Goal: Navigation & Orientation: Find specific page/section

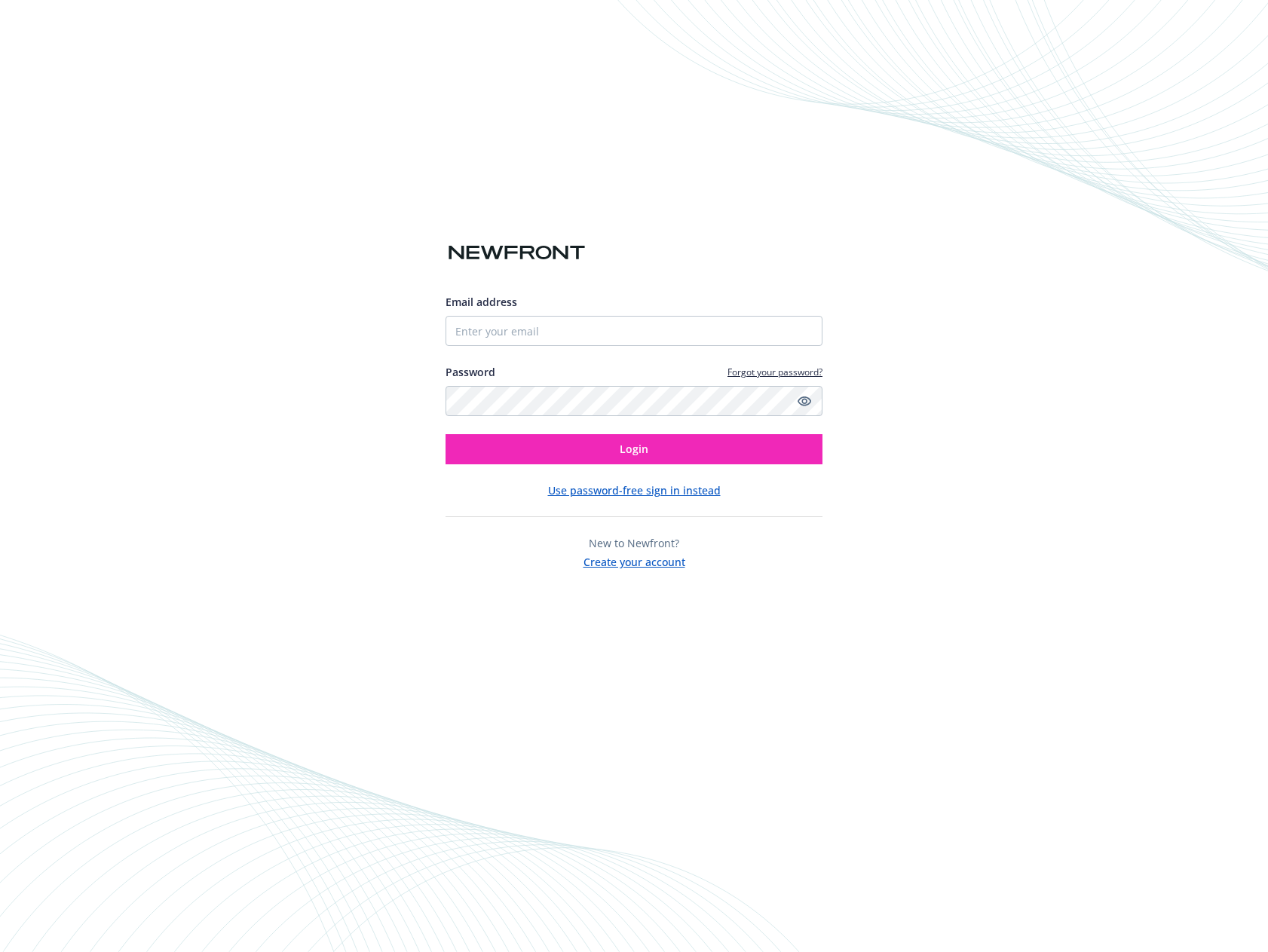
click at [804, 332] on keeper-lock "Open Keeper Popup" at bounding box center [804, 331] width 18 height 18
type input "[PERSON_NAME][EMAIL_ADDRESS][DOMAIN_NAME]"
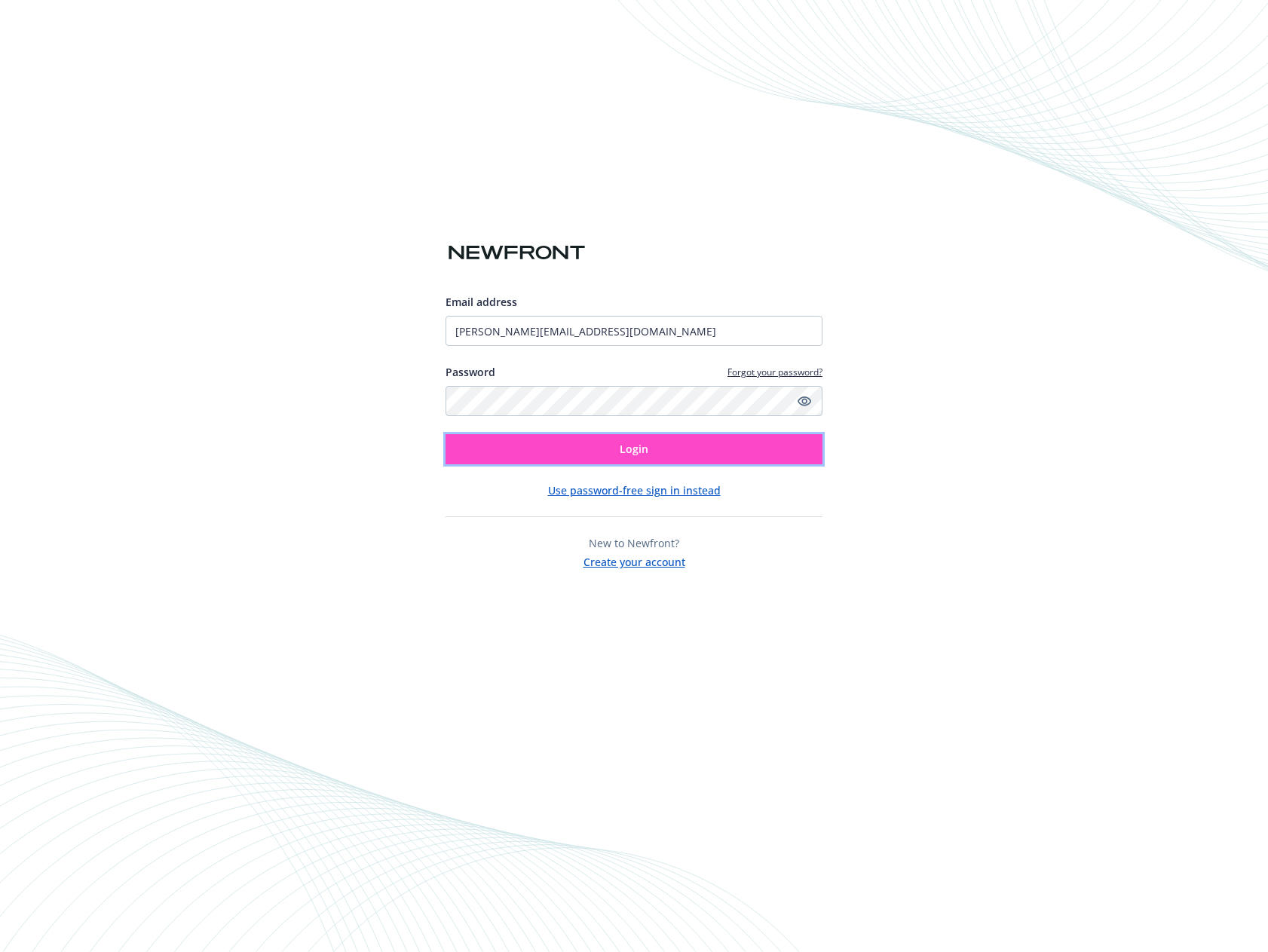
click at [645, 449] on span "Login" at bounding box center [634, 448] width 28 height 14
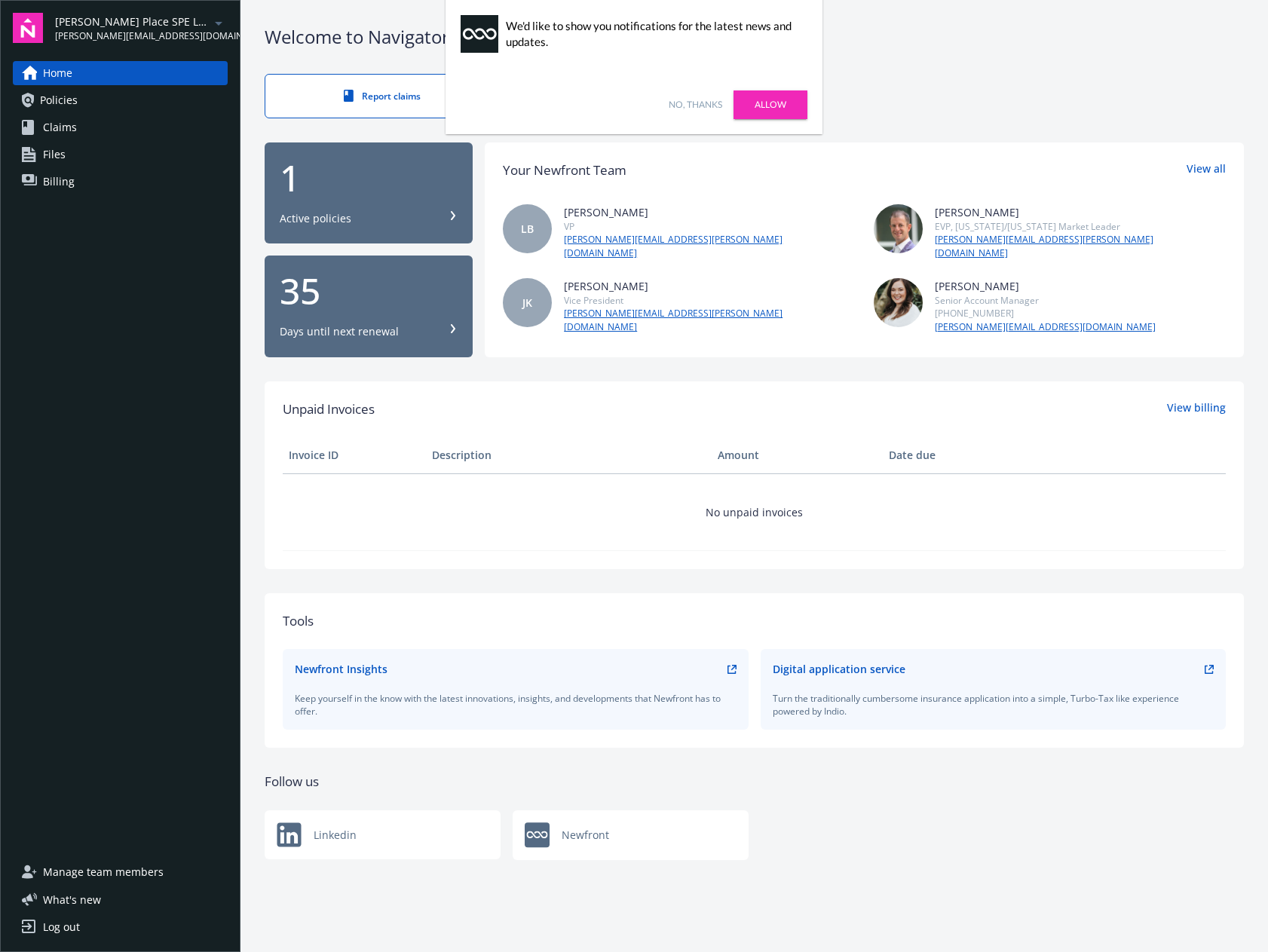
click at [49, 151] on span "Files" at bounding box center [54, 155] width 23 height 25
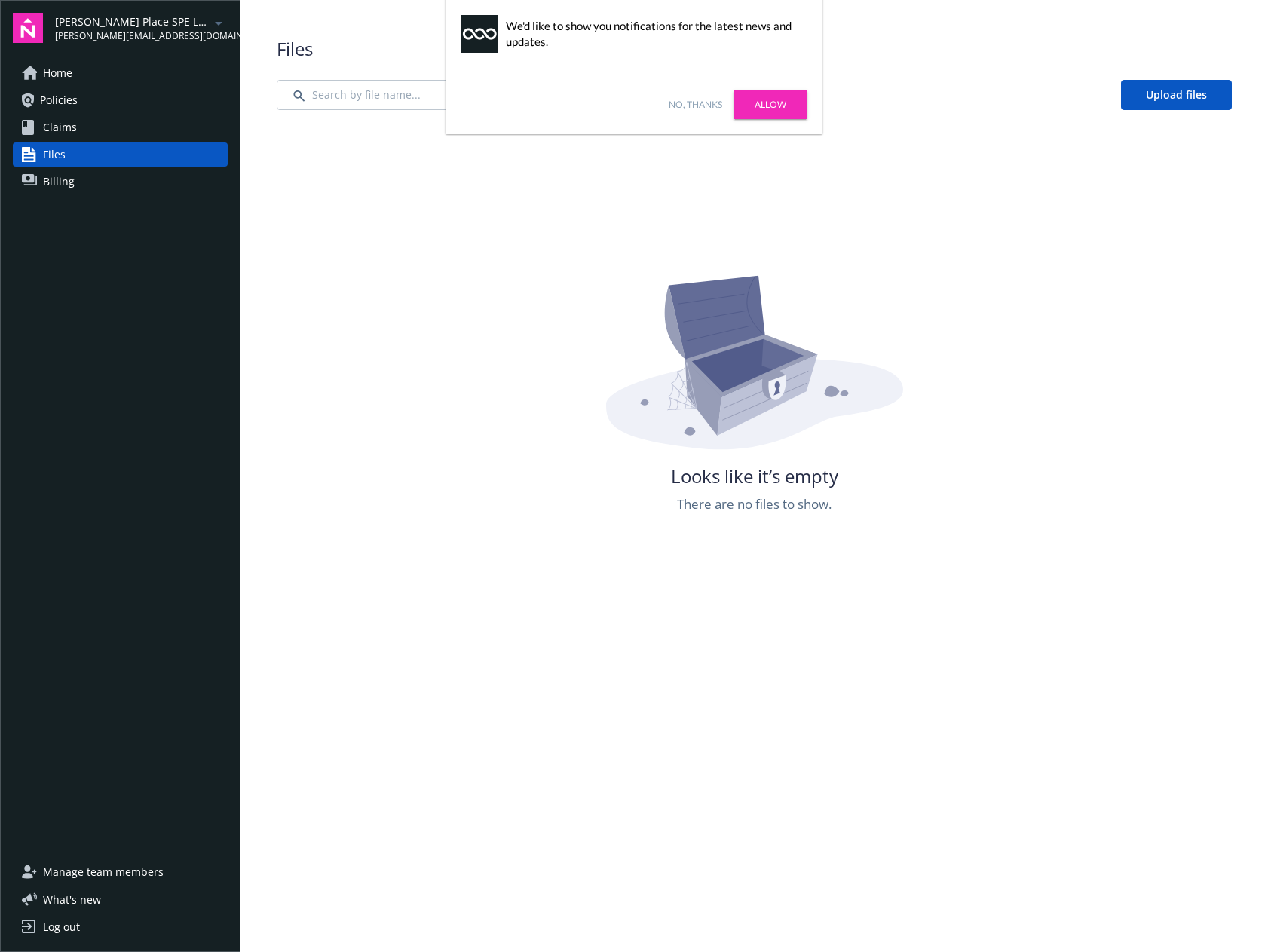
click at [699, 105] on link "No, thanks" at bounding box center [695, 105] width 54 height 13
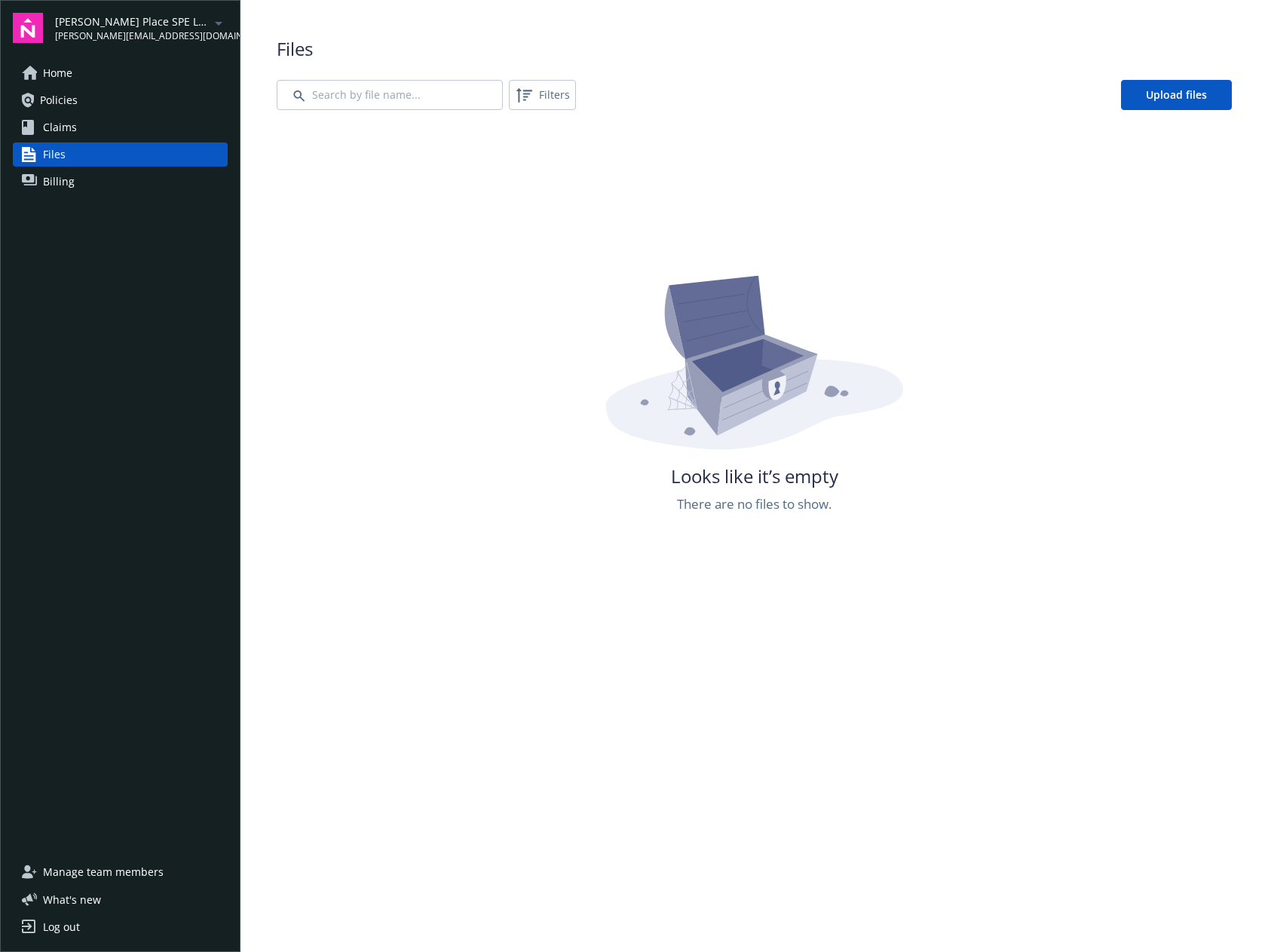
click at [214, 22] on icon "arrowDropDown" at bounding box center [218, 23] width 18 height 18
drag, startPoint x: 9, startPoint y: 255, endPoint x: 28, endPoint y: 220, distance: 39.8
click at [9, 255] on div "James Place SPE LLC chris@fourmilecapital.com Home Policies Claims Files Billin…" at bounding box center [120, 476] width 240 height 952
click at [68, 130] on span "Claims" at bounding box center [60, 128] width 34 height 25
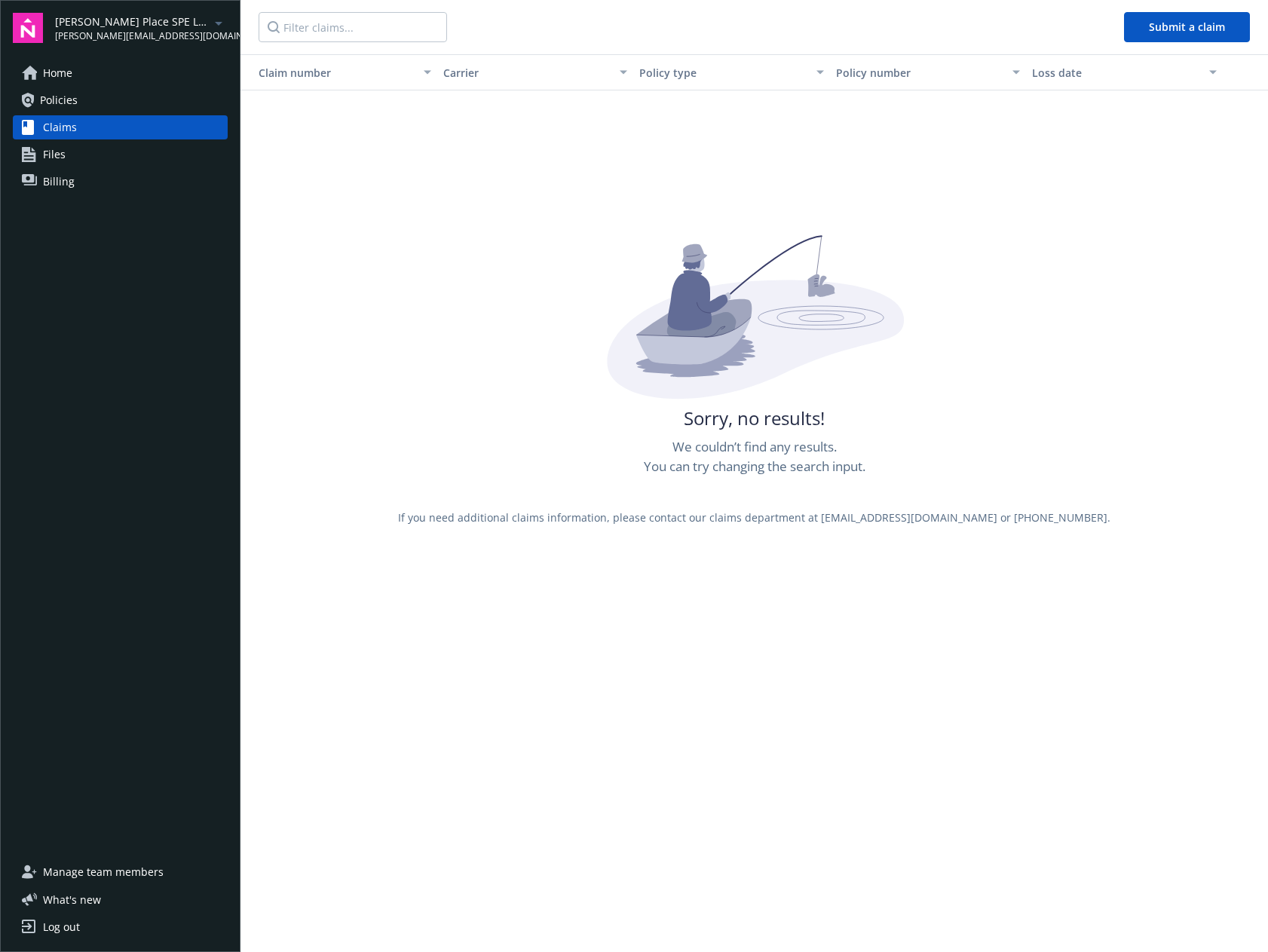
click at [216, 22] on icon "arrowDropDown" at bounding box center [218, 24] width 8 height 4
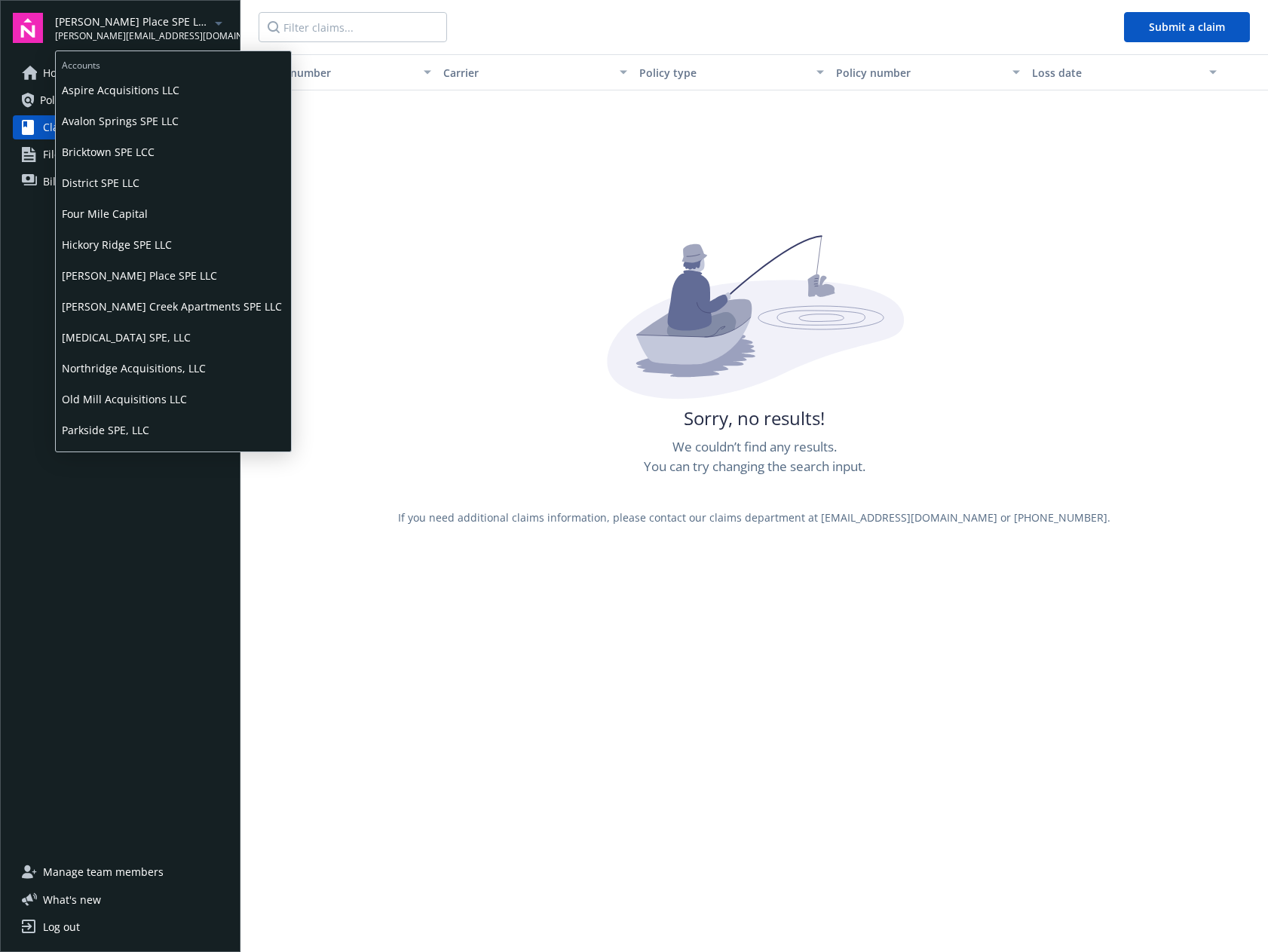
click at [165, 99] on span "Aspire Acquisitions LLC" at bounding box center [173, 90] width 223 height 31
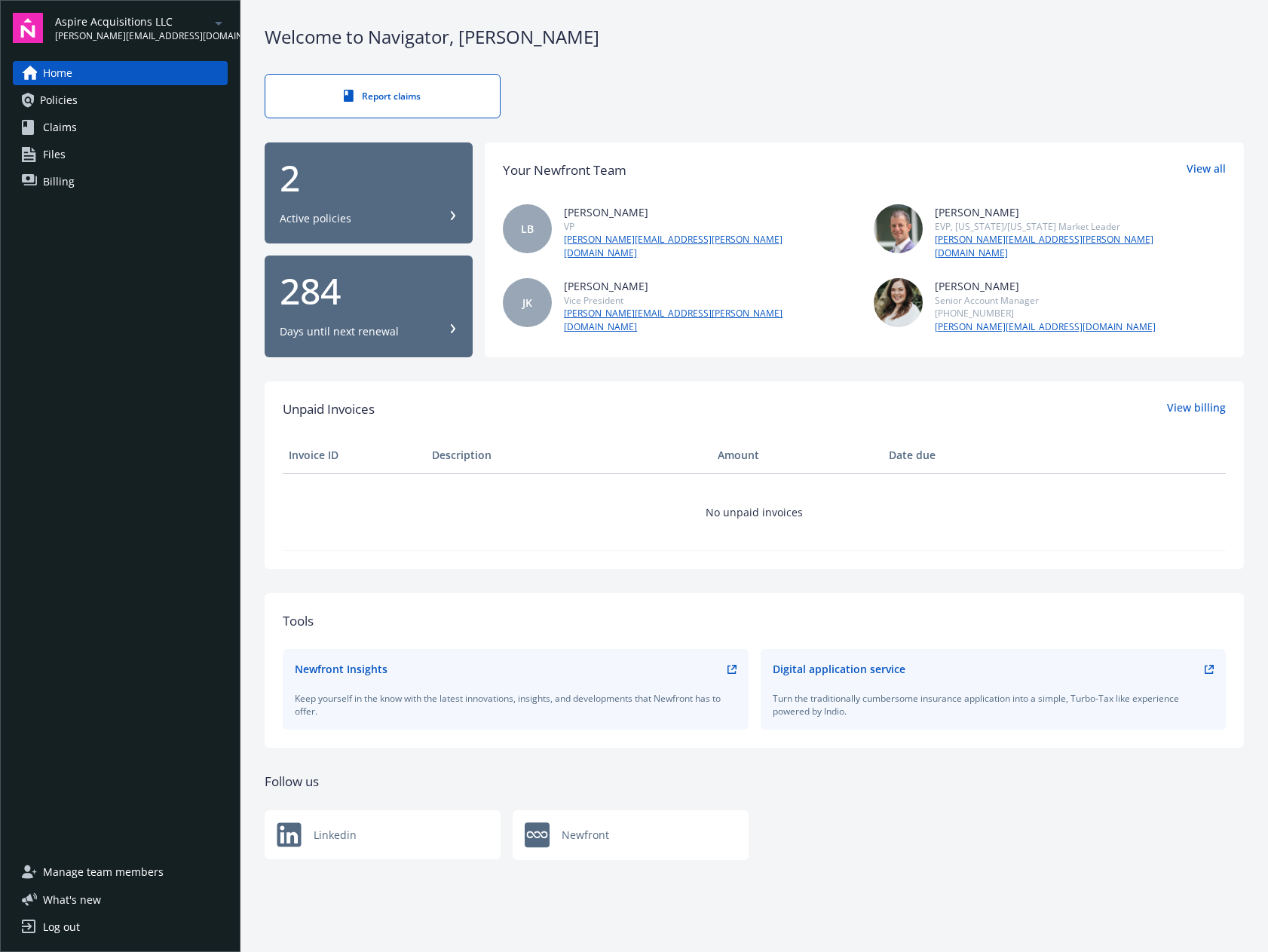
click at [453, 215] on icon at bounding box center [454, 215] width 9 height 9
click at [114, 32] on span "[PERSON_NAME][EMAIL_ADDRESS][DOMAIN_NAME]" at bounding box center [132, 36] width 155 height 13
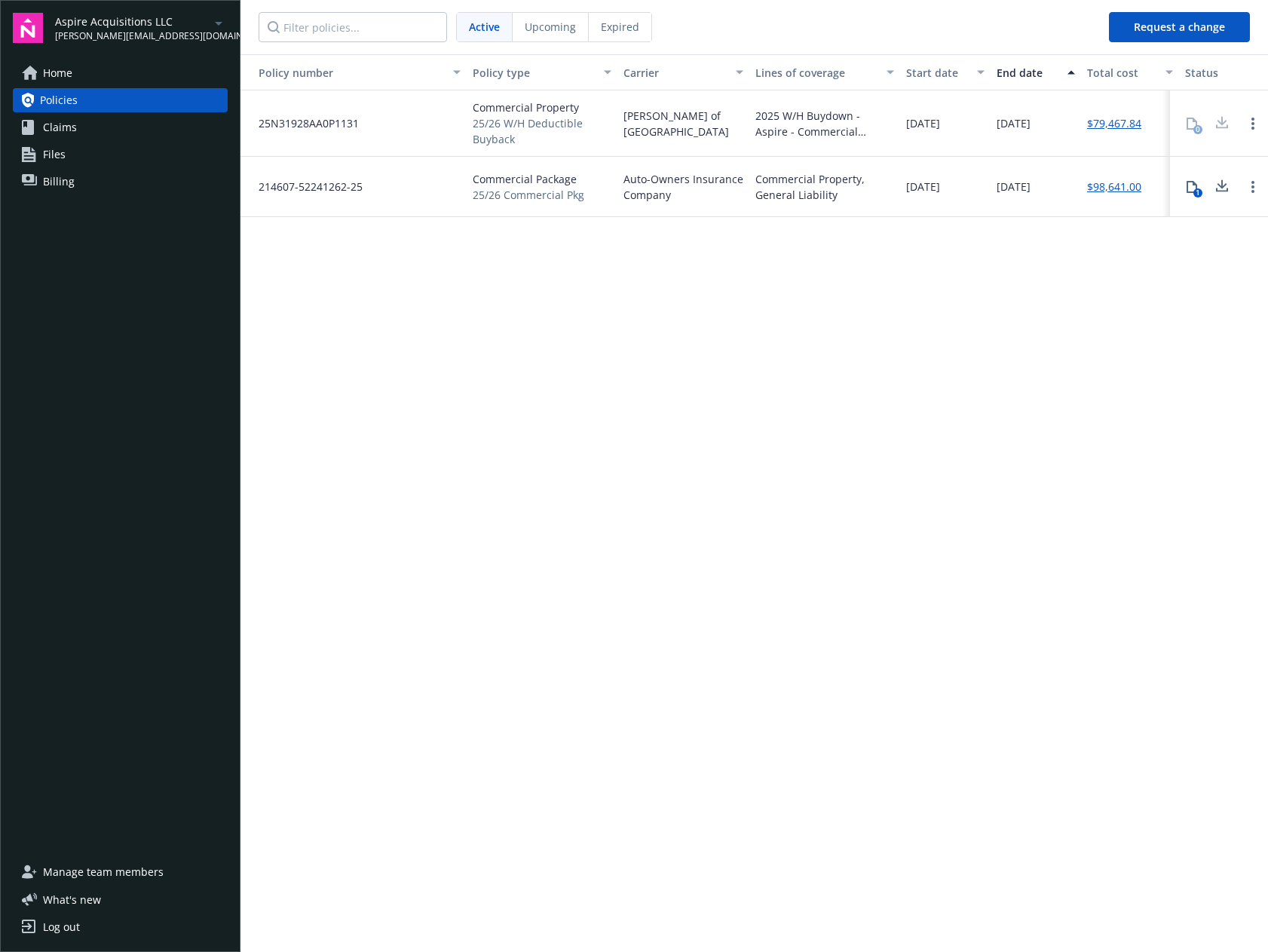
click at [82, 120] on link "Claims" at bounding box center [120, 128] width 214 height 25
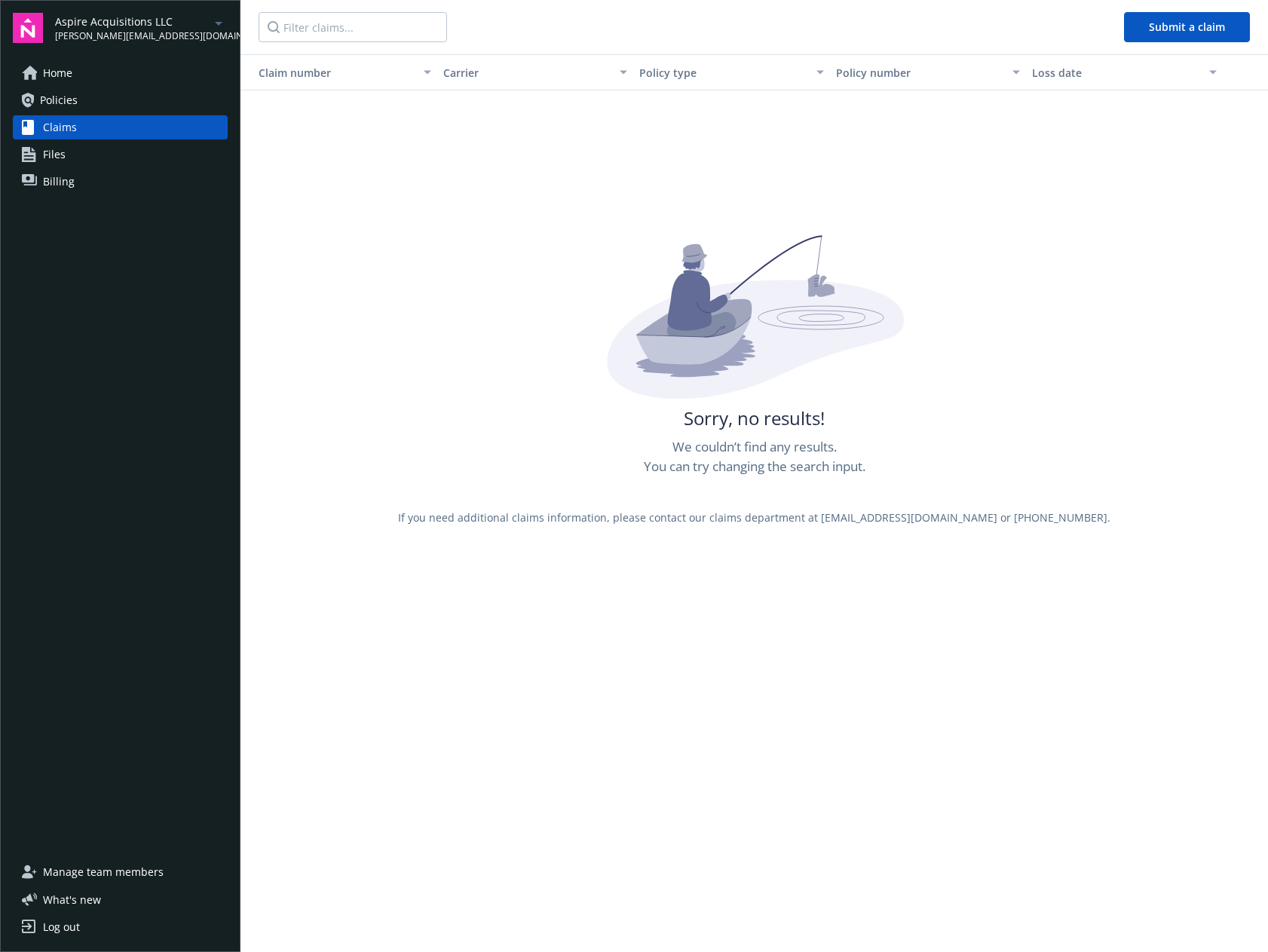
click at [53, 151] on span "Files" at bounding box center [54, 155] width 23 height 25
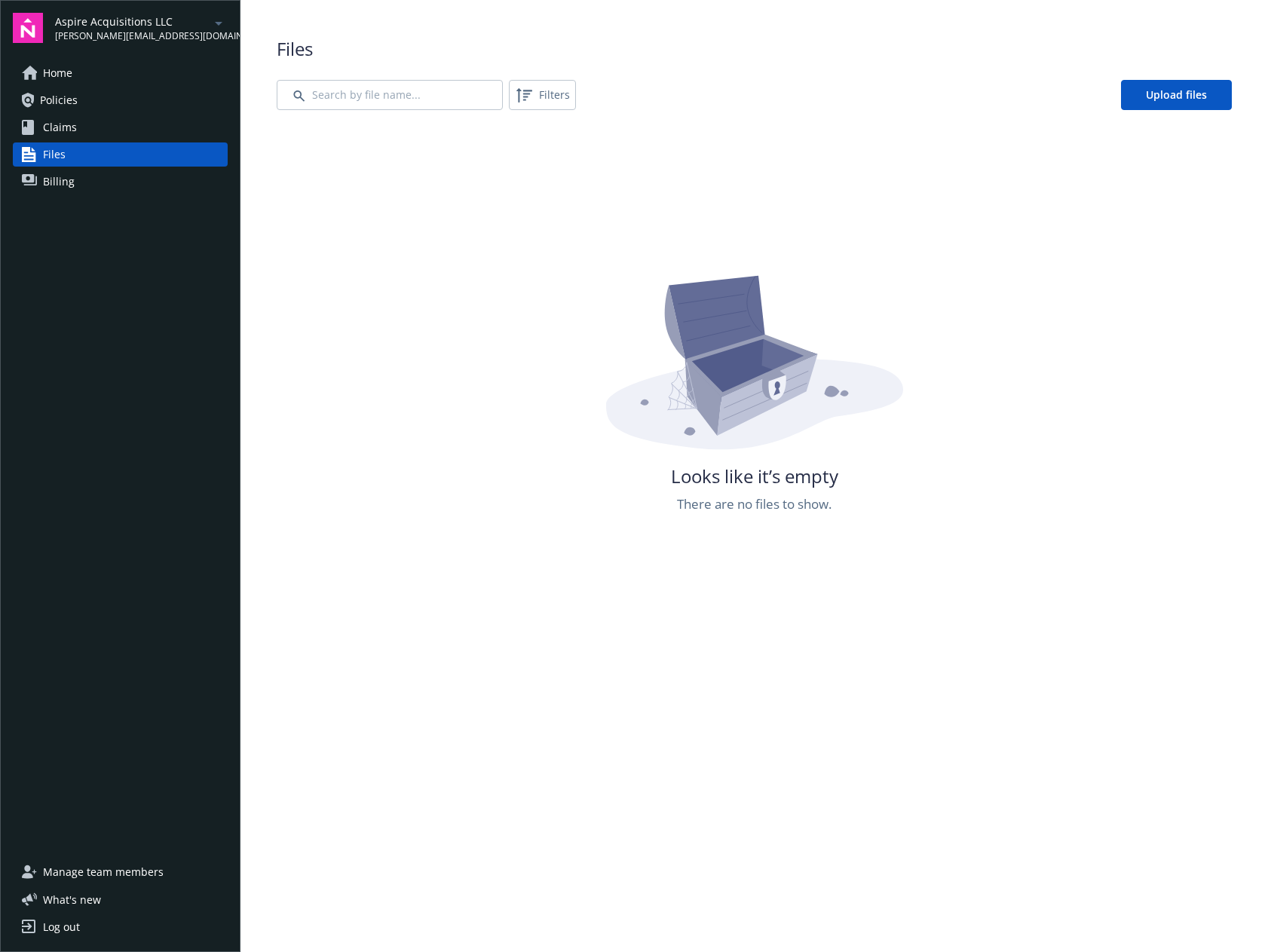
click at [215, 21] on icon "arrowDropDown" at bounding box center [218, 23] width 18 height 18
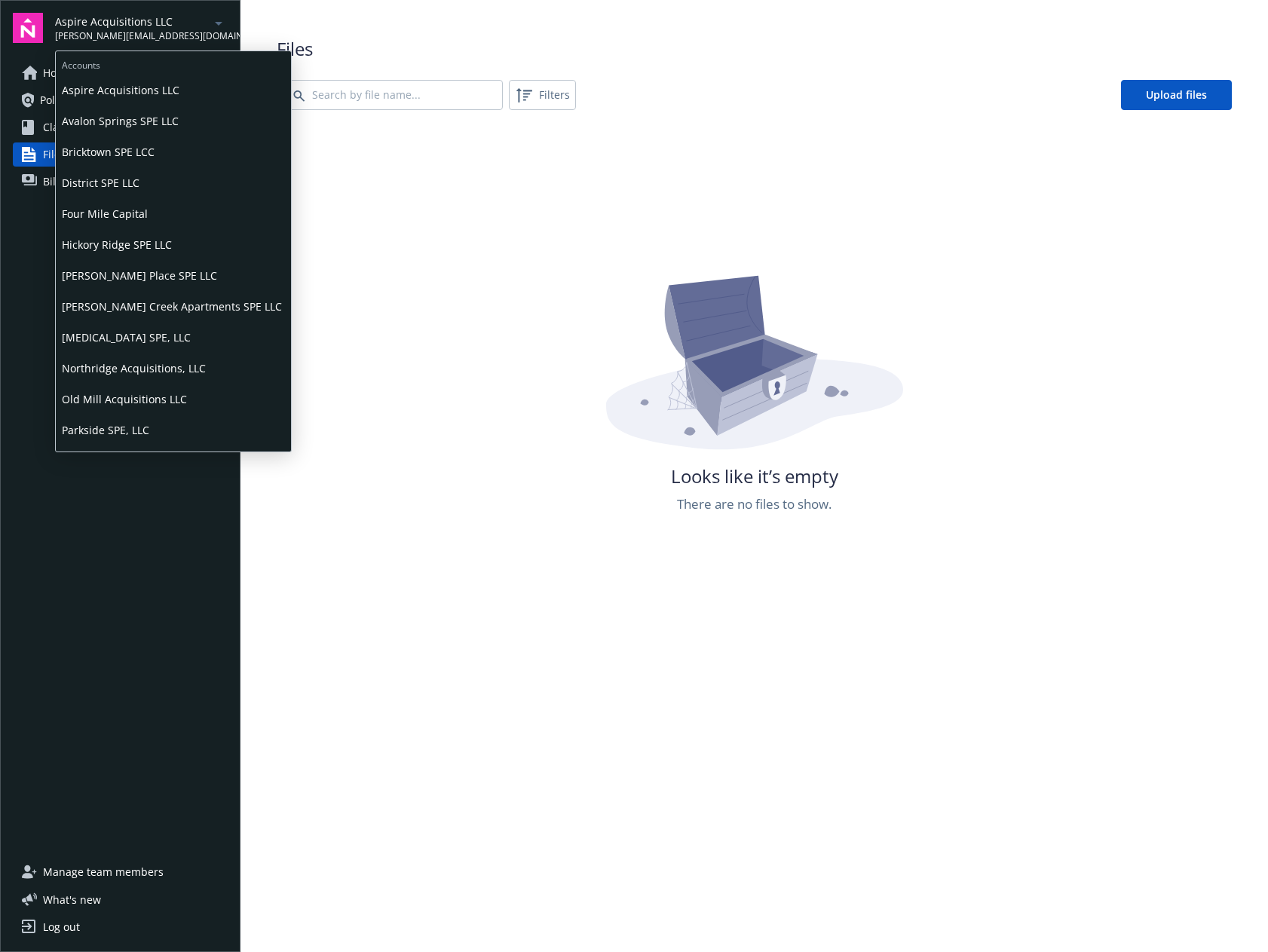
click at [145, 117] on span "Avalon Springs SPE LLC" at bounding box center [173, 121] width 223 height 31
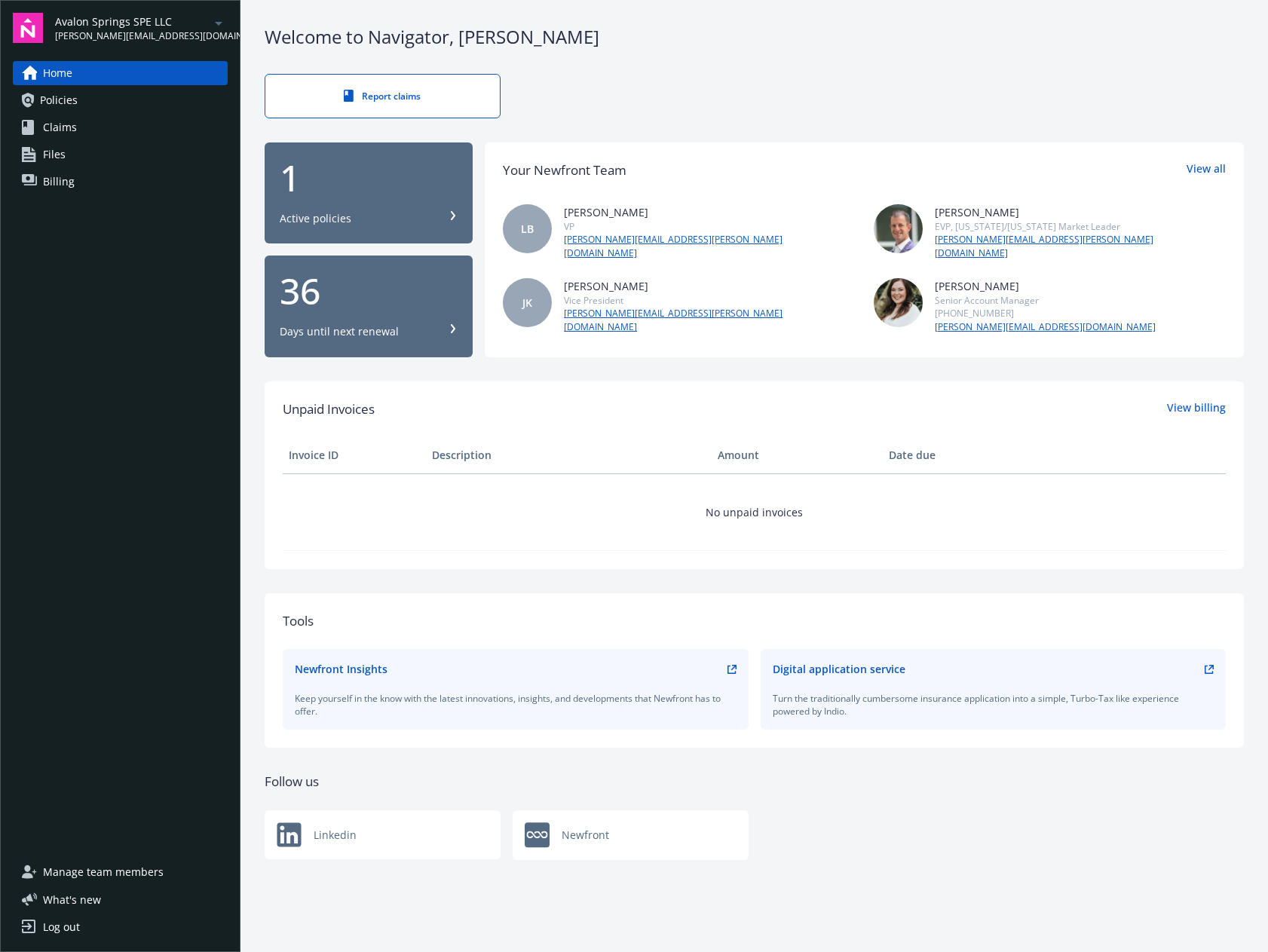
click at [65, 155] on link "Files" at bounding box center [120, 155] width 214 height 25
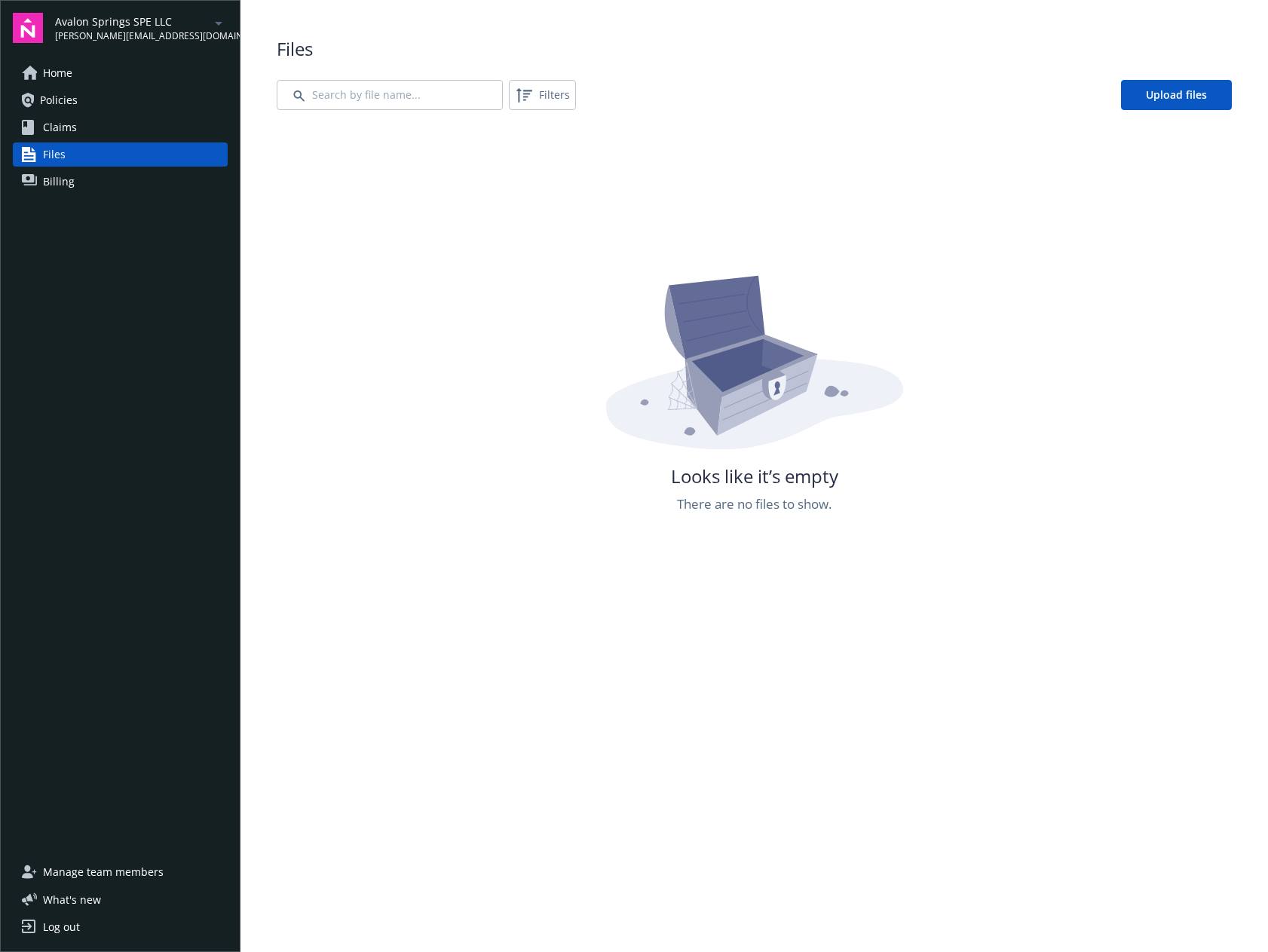
click at [61, 124] on span "Claims" at bounding box center [60, 128] width 34 height 25
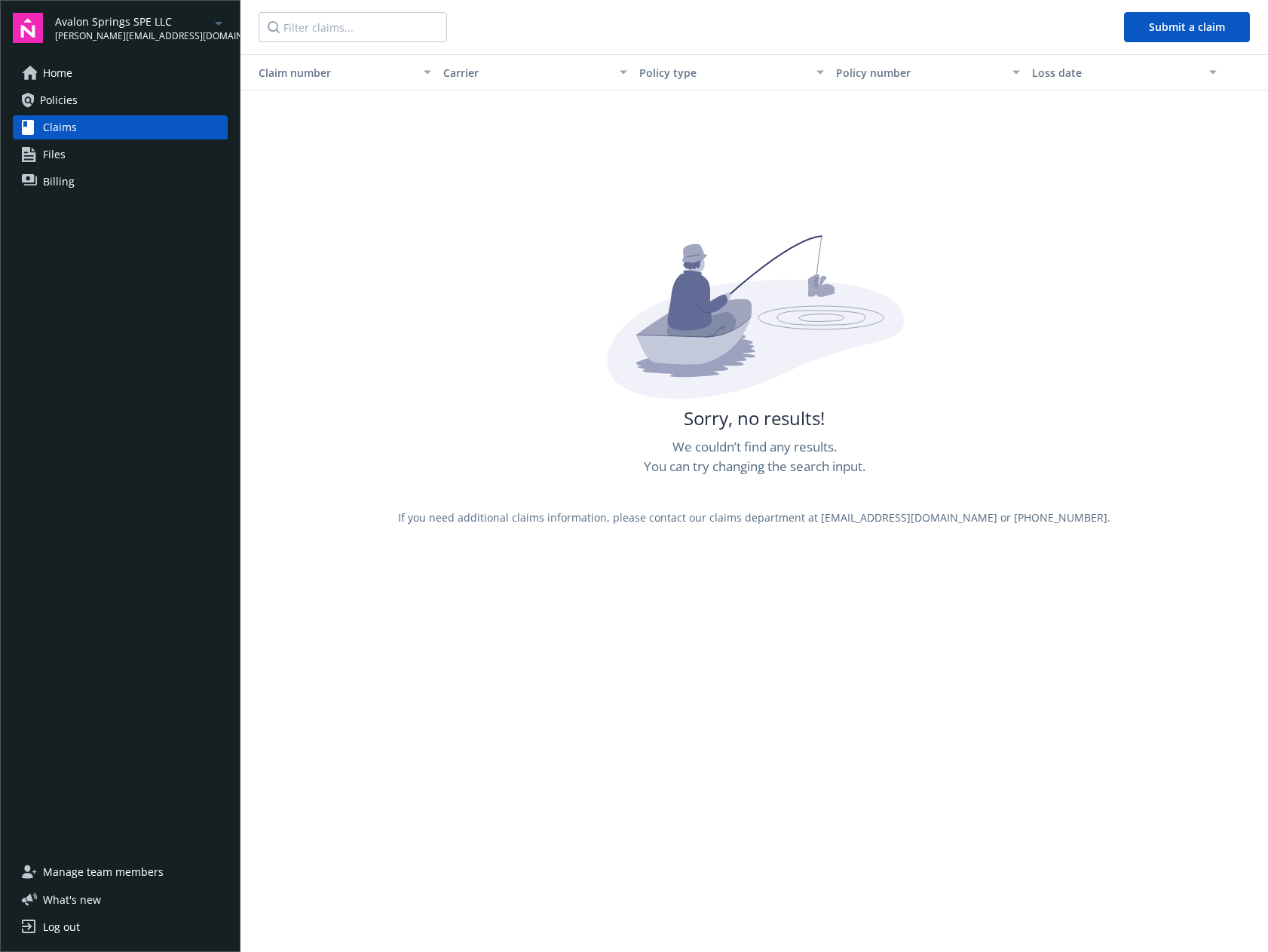
click at [222, 21] on icon "arrowDropDown" at bounding box center [218, 23] width 18 height 18
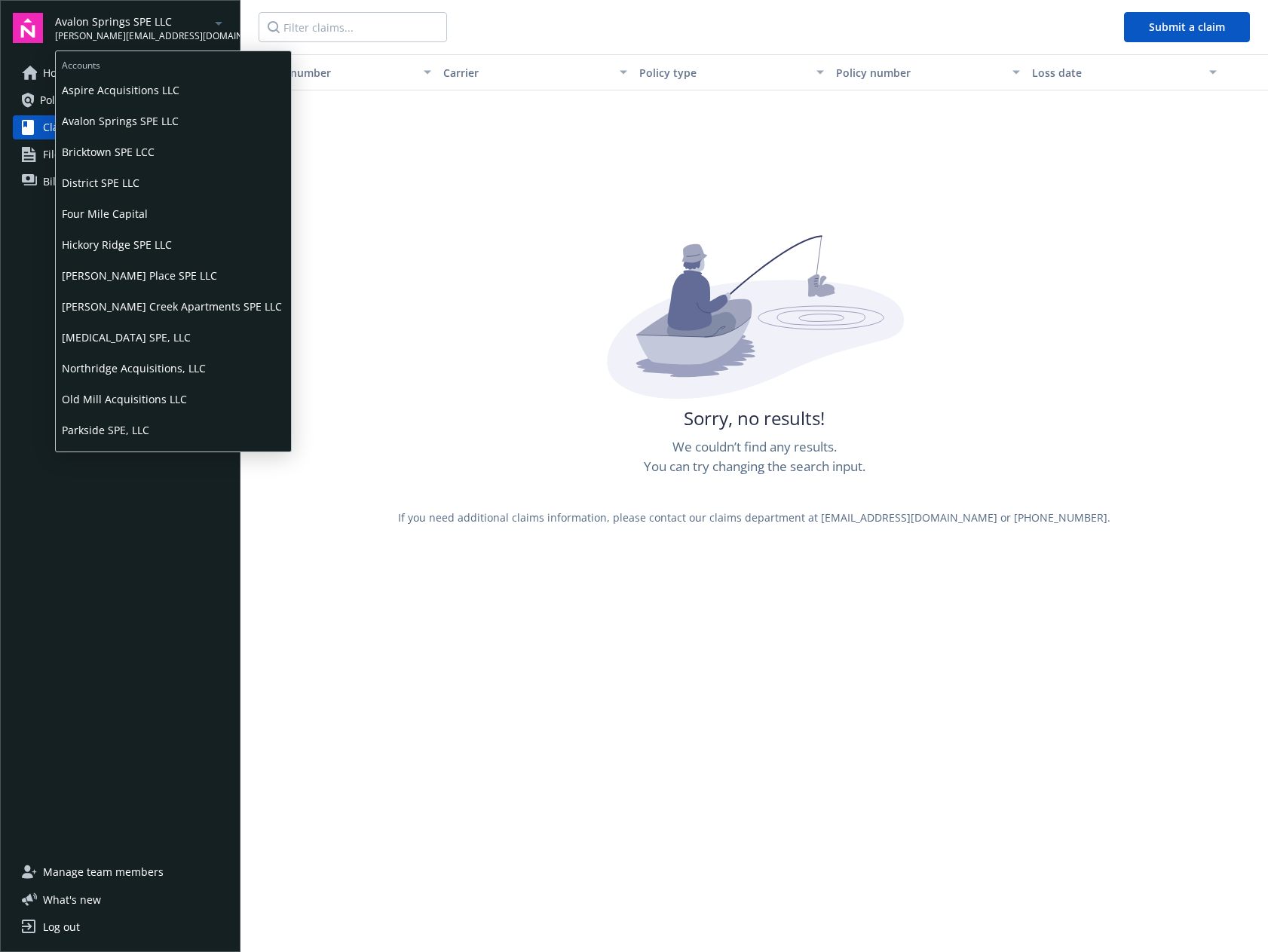
click at [155, 154] on span "Bricktown SPE LCC" at bounding box center [173, 151] width 223 height 31
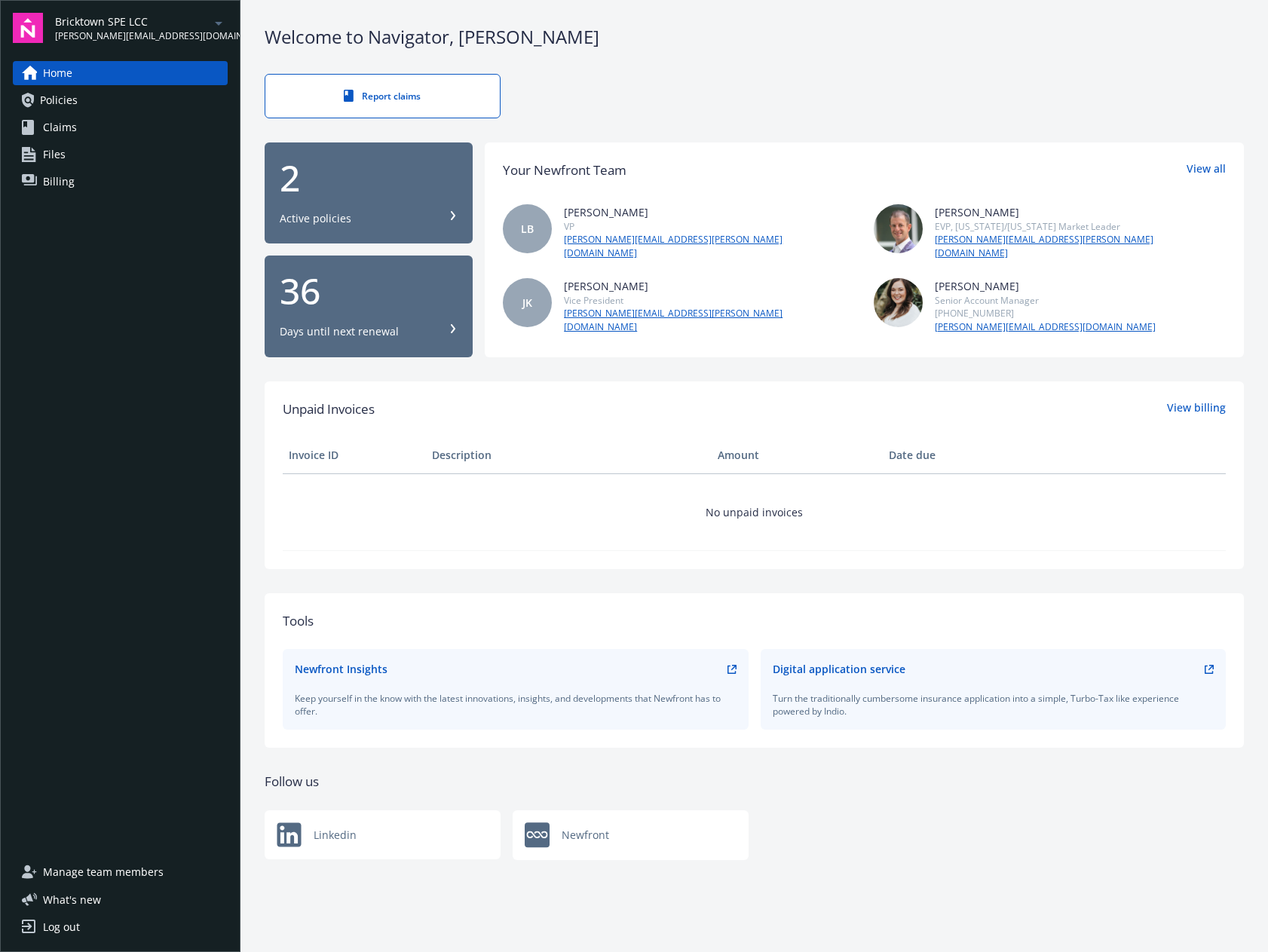
click at [217, 19] on icon "arrowDropDown" at bounding box center [218, 23] width 18 height 18
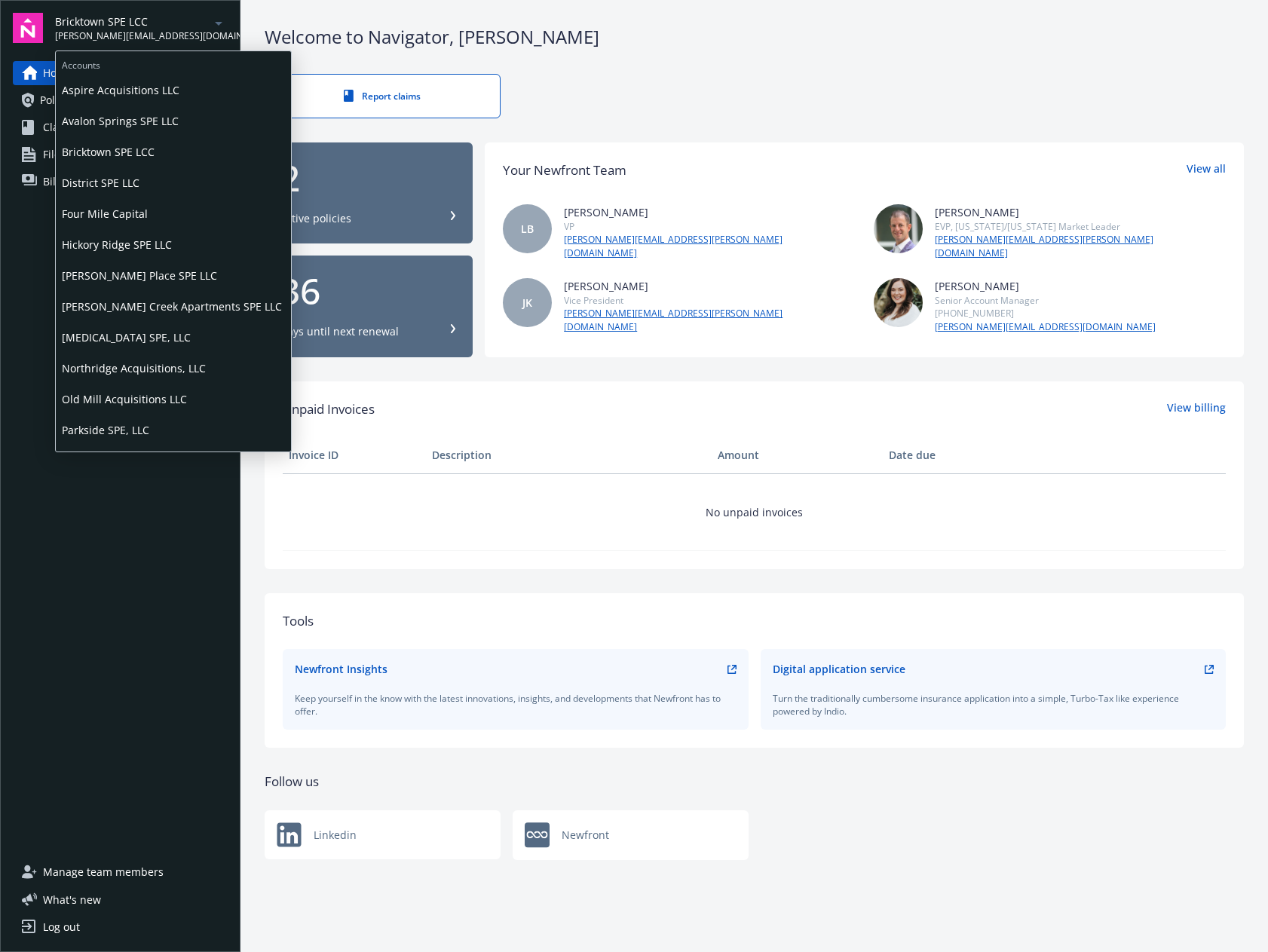
click at [124, 177] on span "District SPE LLC" at bounding box center [173, 182] width 223 height 31
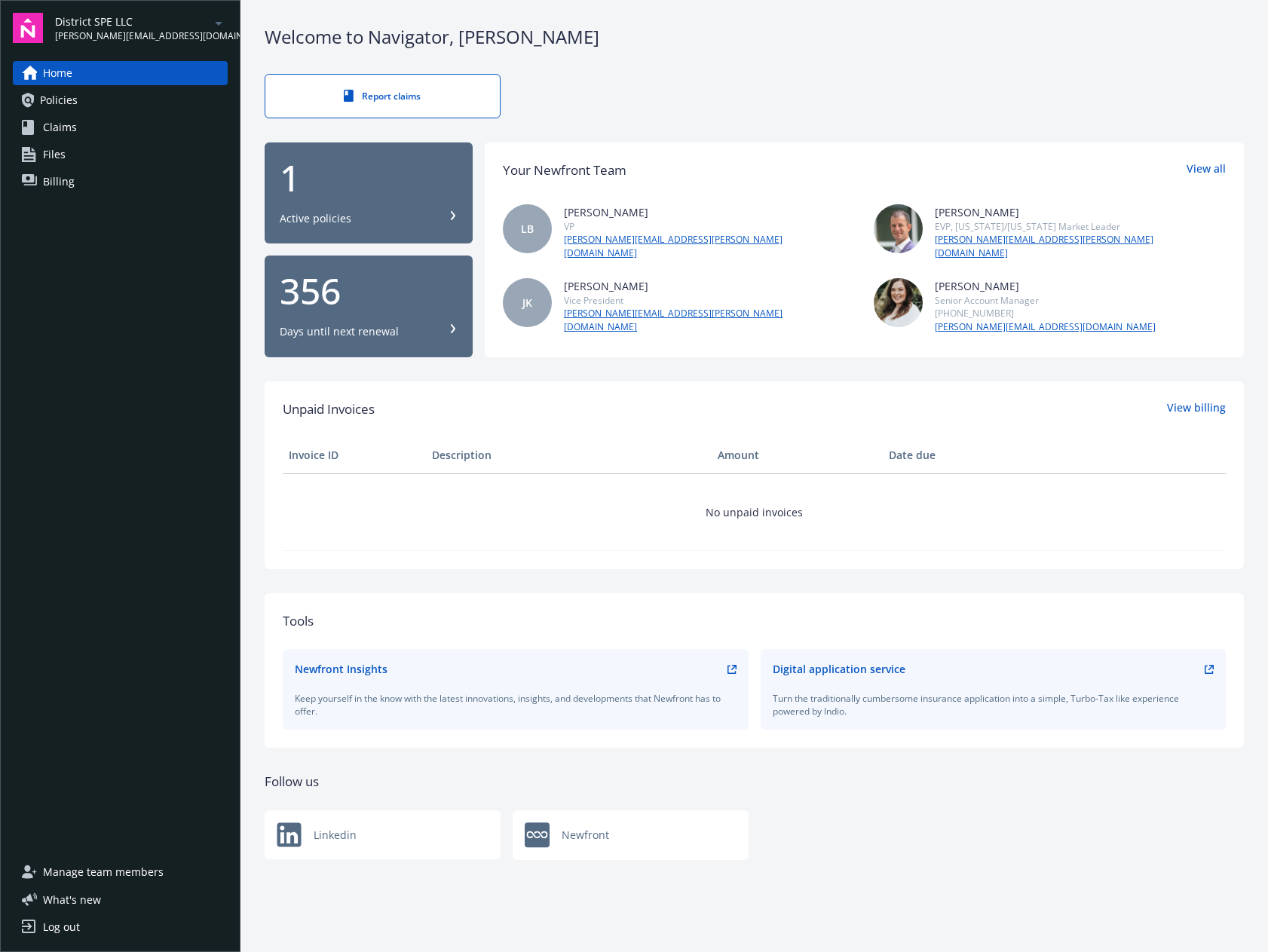
click at [55, 126] on span "Claims" at bounding box center [60, 128] width 34 height 25
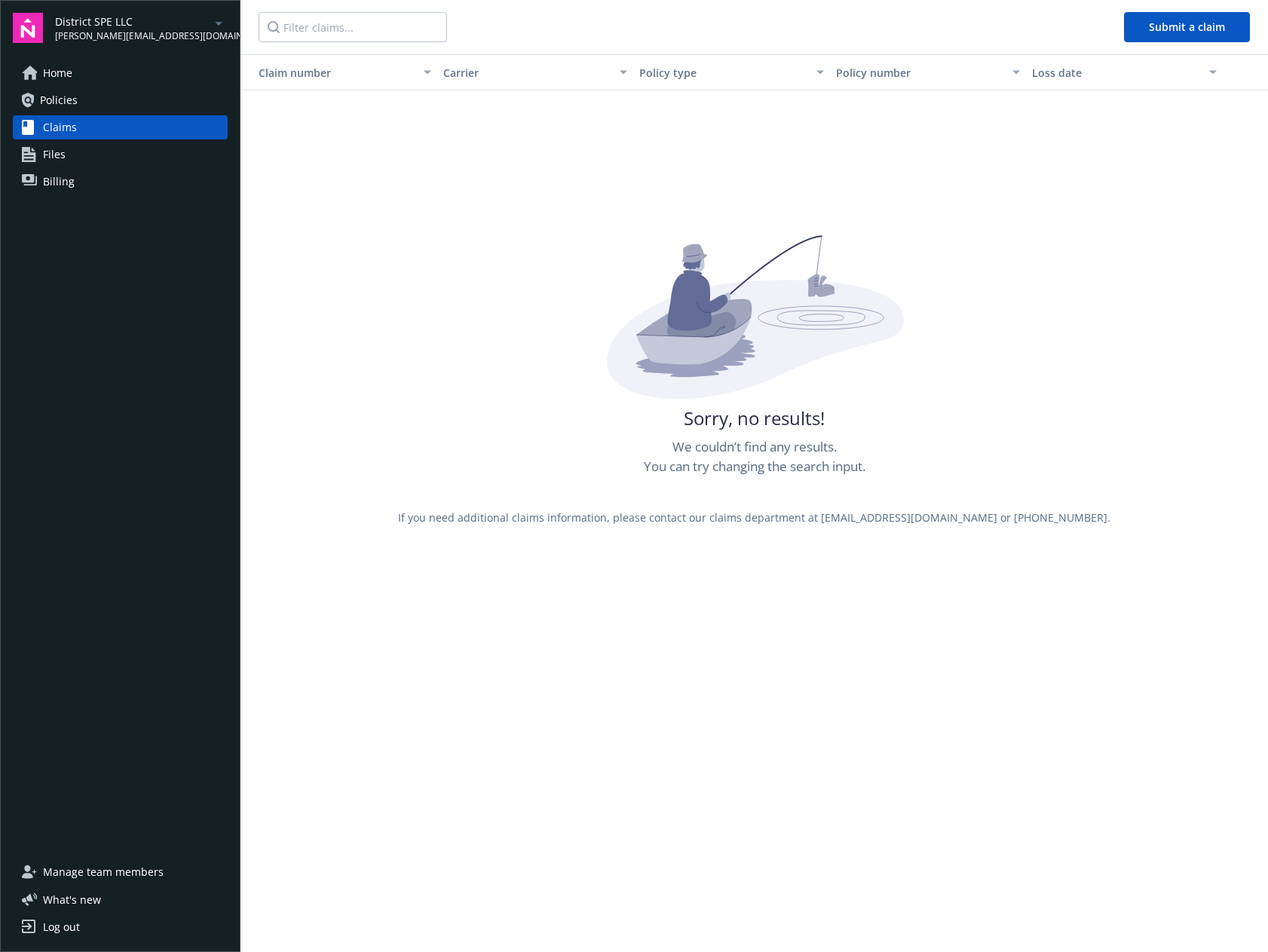
click at [207, 26] on div "District SPE LLC chris@fourmilecapital.com" at bounding box center [141, 27] width 173 height 29
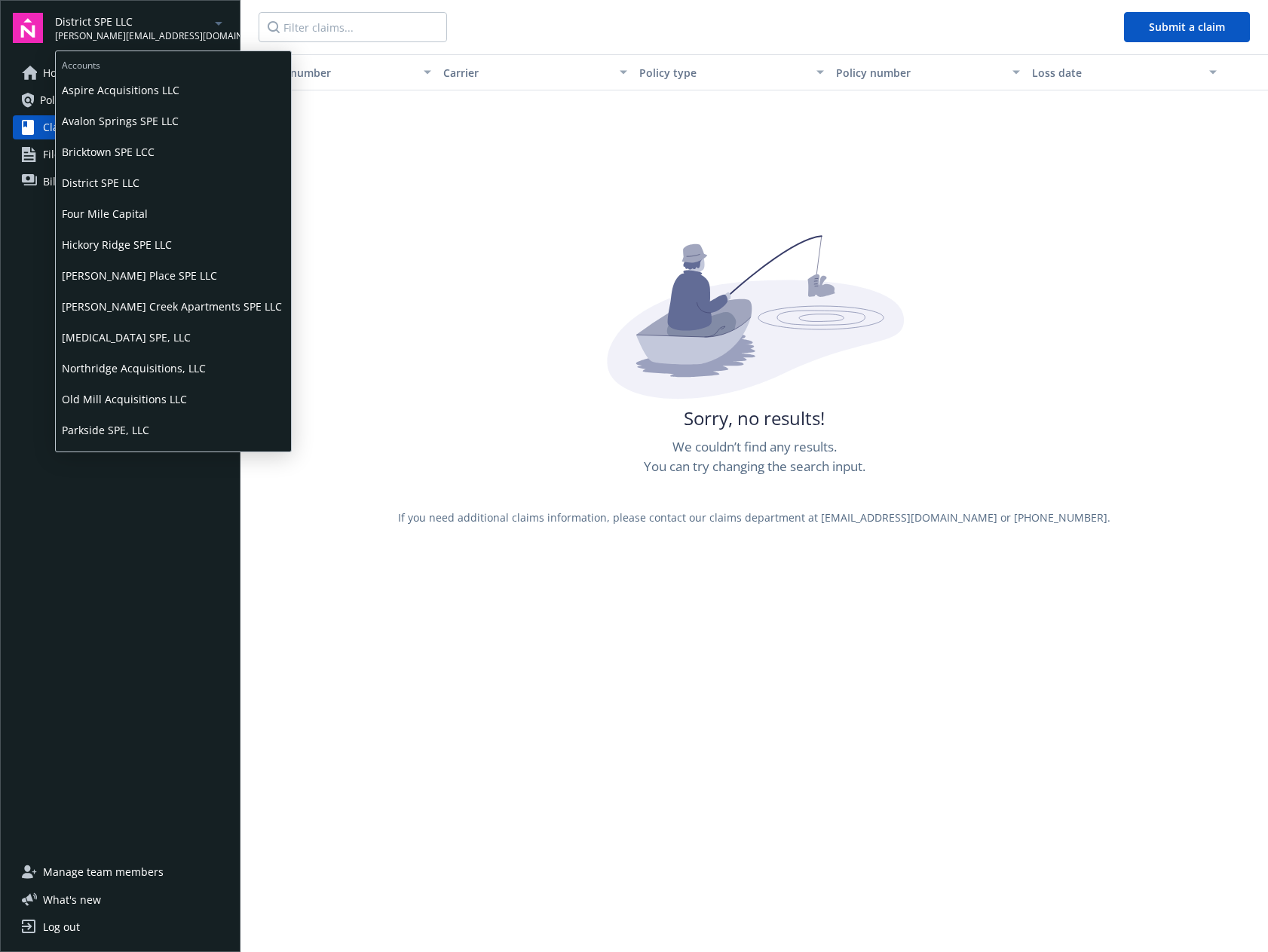
click at [180, 220] on span "Four Mile Capital" at bounding box center [173, 213] width 223 height 31
